Goal: Find contact information: Find contact information

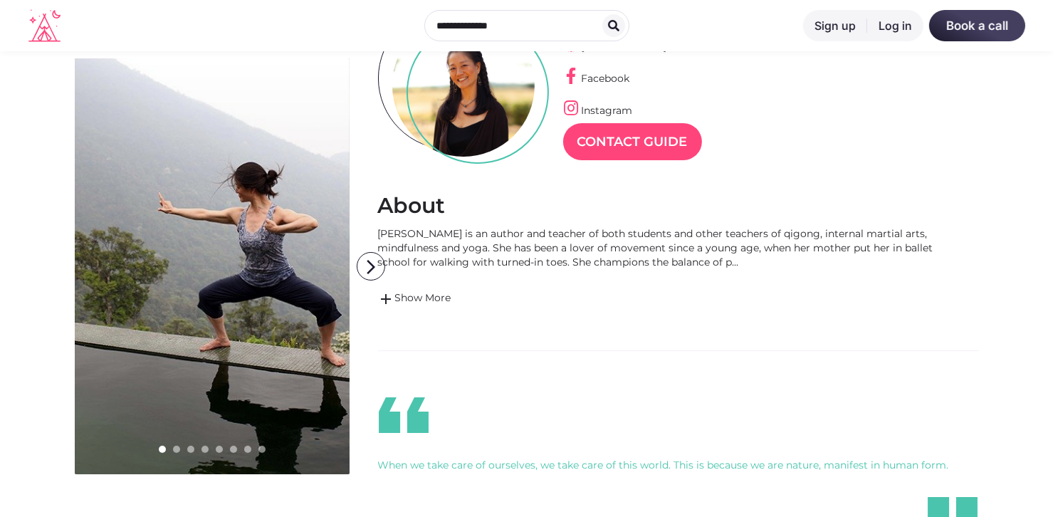
scroll to position [142, 0]
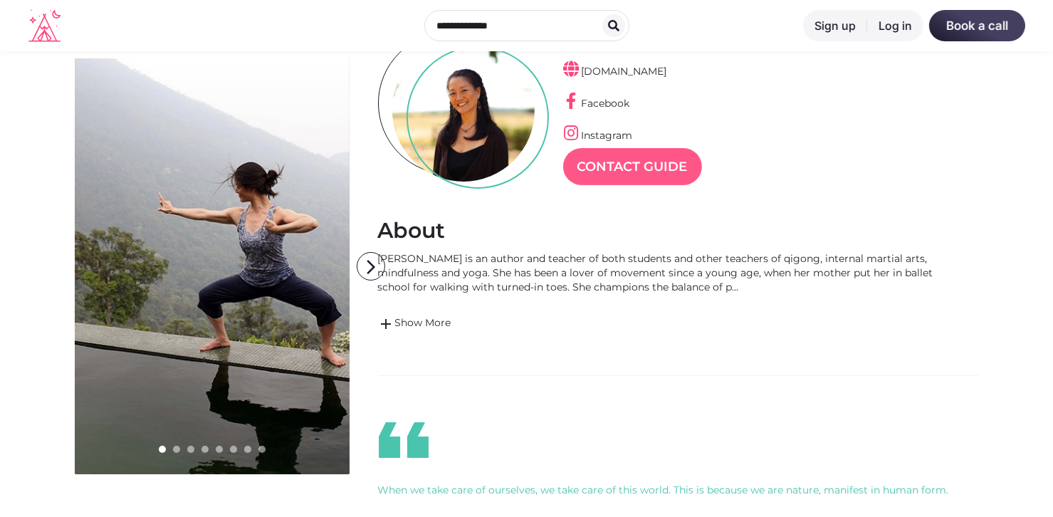
click at [638, 162] on link "Contact Guide" at bounding box center [632, 166] width 139 height 37
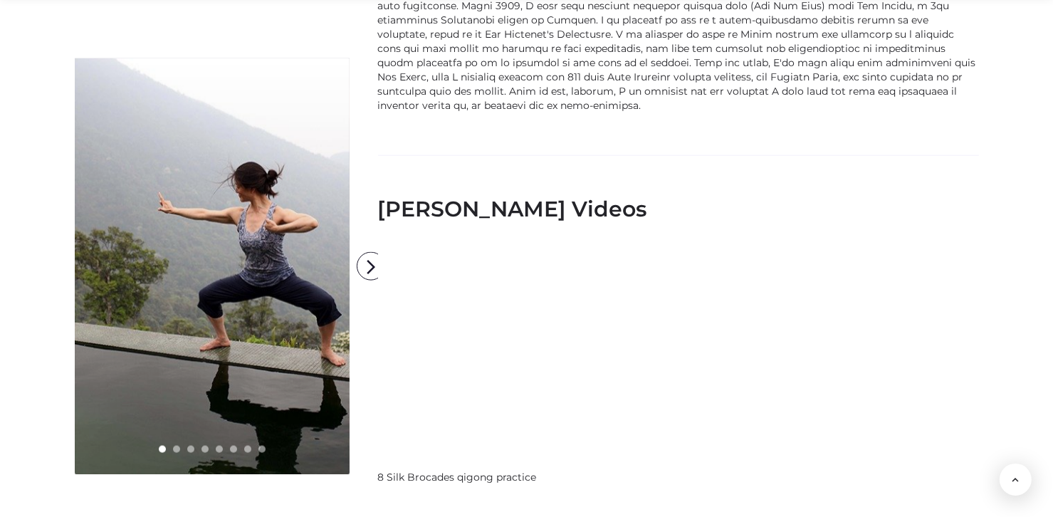
scroll to position [1852, 0]
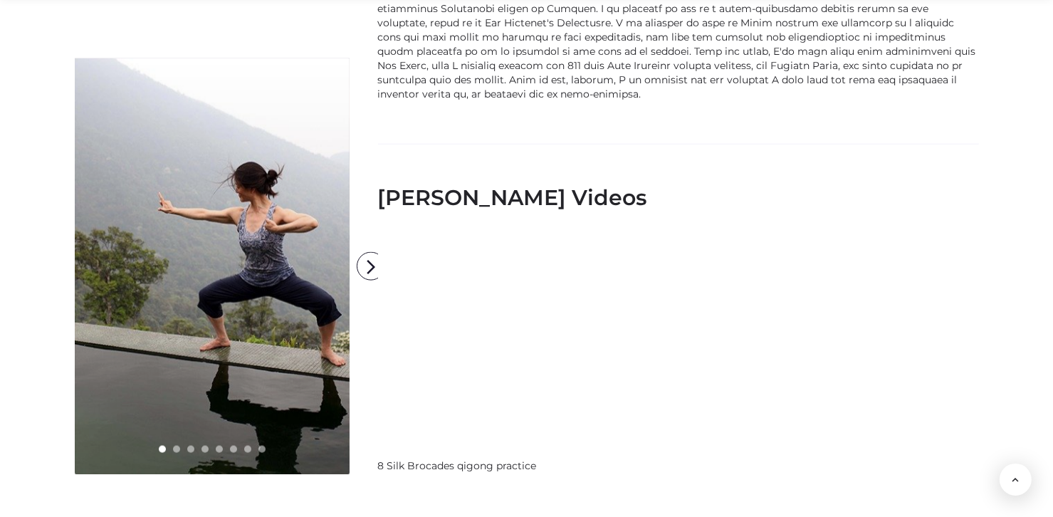
click at [481, 193] on h2 "[PERSON_NAME] Videos" at bounding box center [591, 197] width 427 height 27
click at [368, 265] on icon "arrow_forward_ios" at bounding box center [372, 267] width 28 height 28
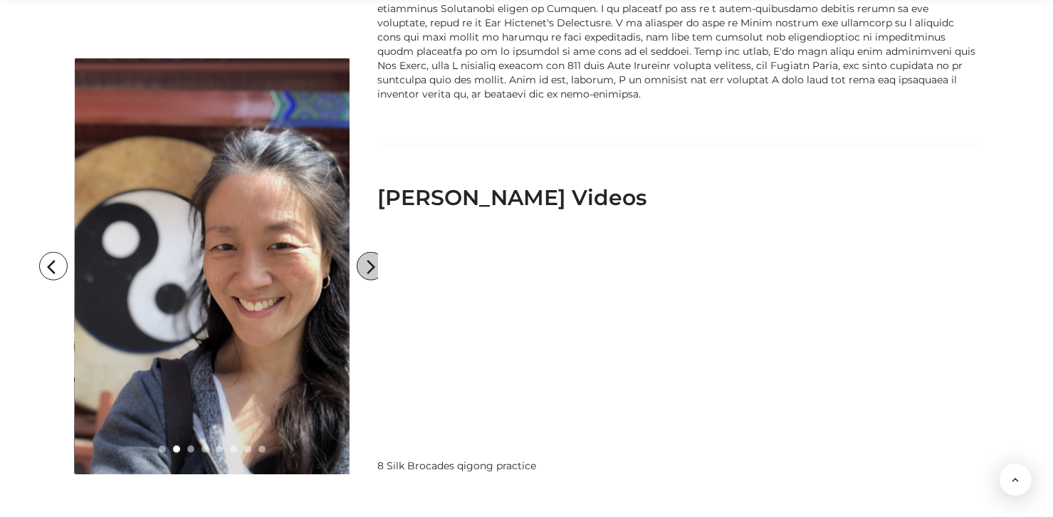
click at [368, 265] on icon "arrow_forward_ios" at bounding box center [372, 267] width 28 height 28
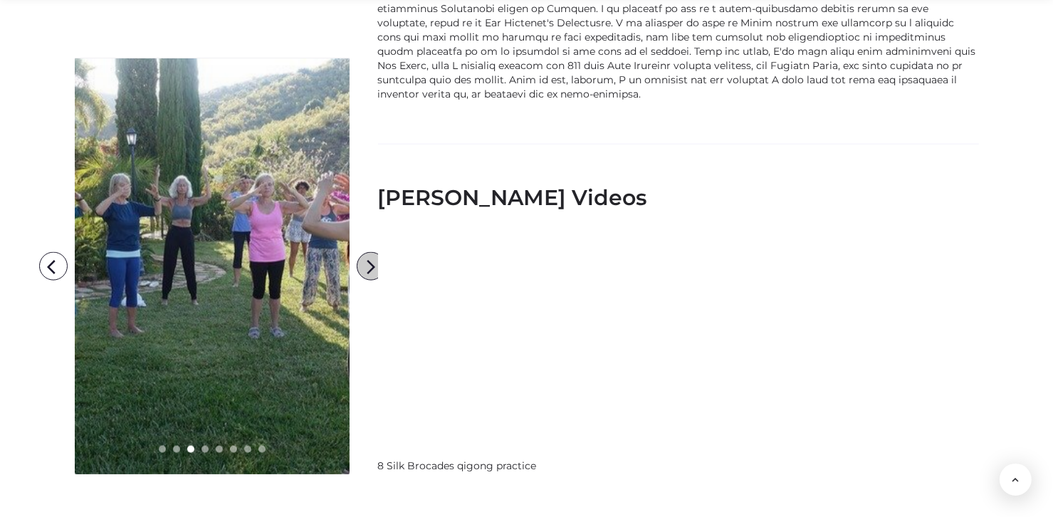
click at [368, 265] on icon "arrow_forward_ios" at bounding box center [372, 267] width 28 height 28
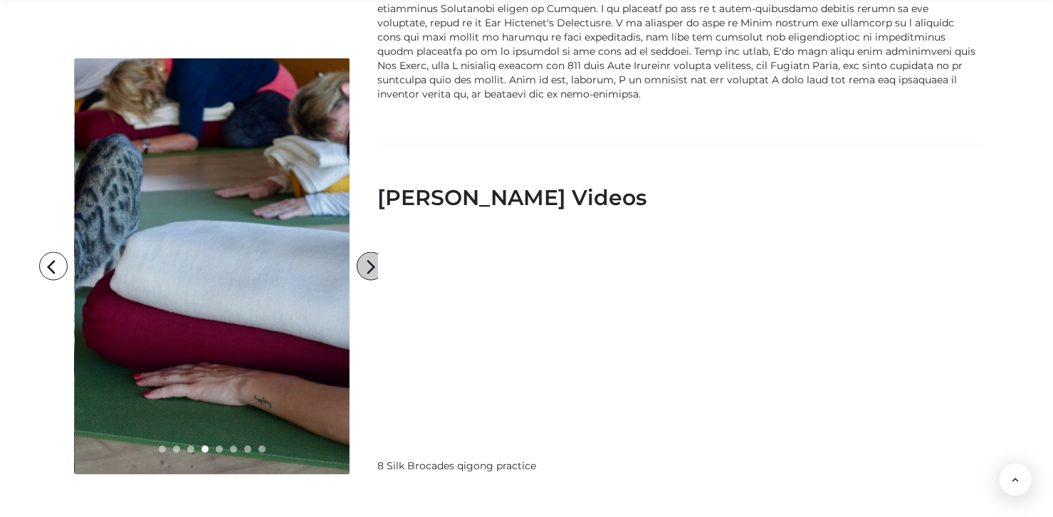
click at [368, 265] on icon "arrow_forward_ios" at bounding box center [372, 267] width 28 height 28
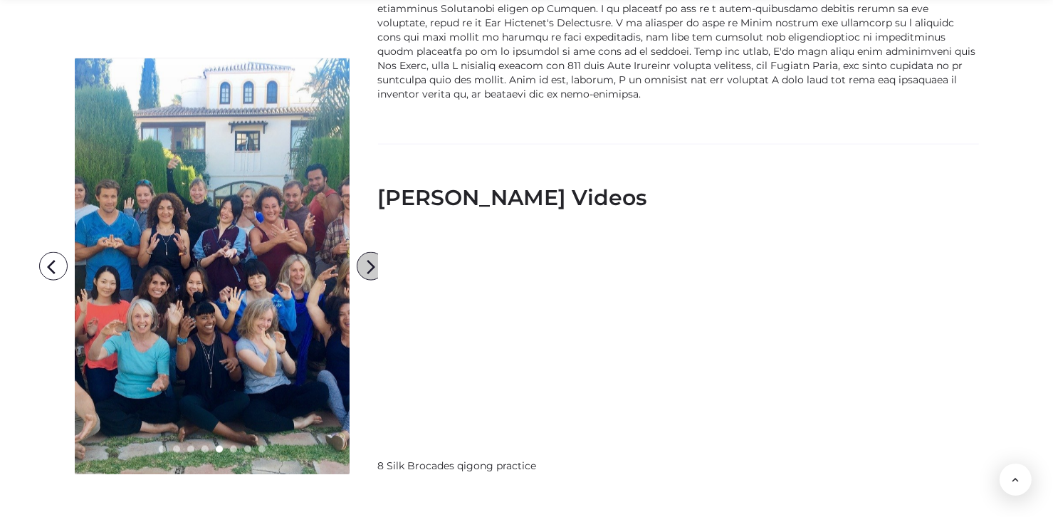
click at [368, 265] on icon "arrow_forward_ios" at bounding box center [372, 267] width 28 height 28
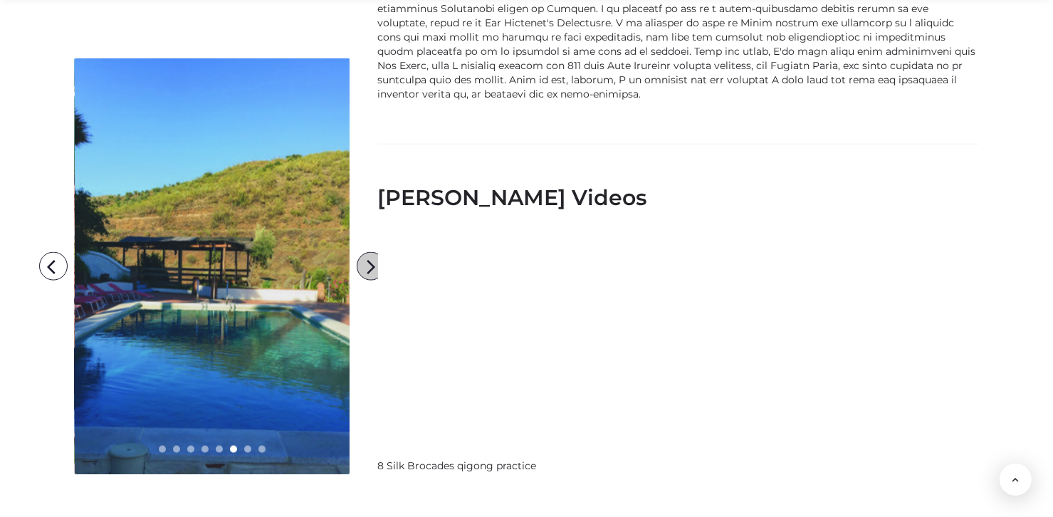
click at [368, 265] on icon "arrow_forward_ios" at bounding box center [372, 267] width 28 height 28
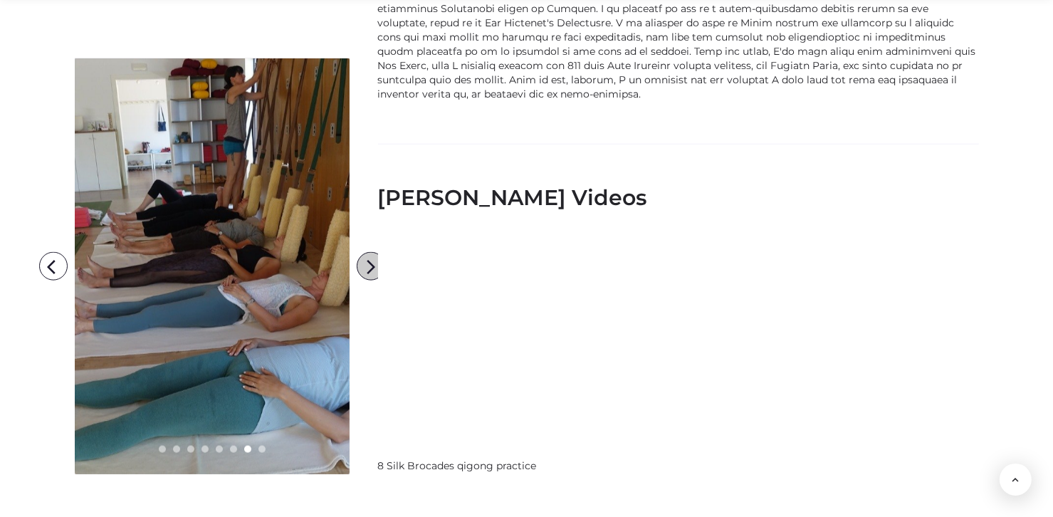
click at [369, 265] on icon "arrow_forward_ios" at bounding box center [372, 267] width 28 height 28
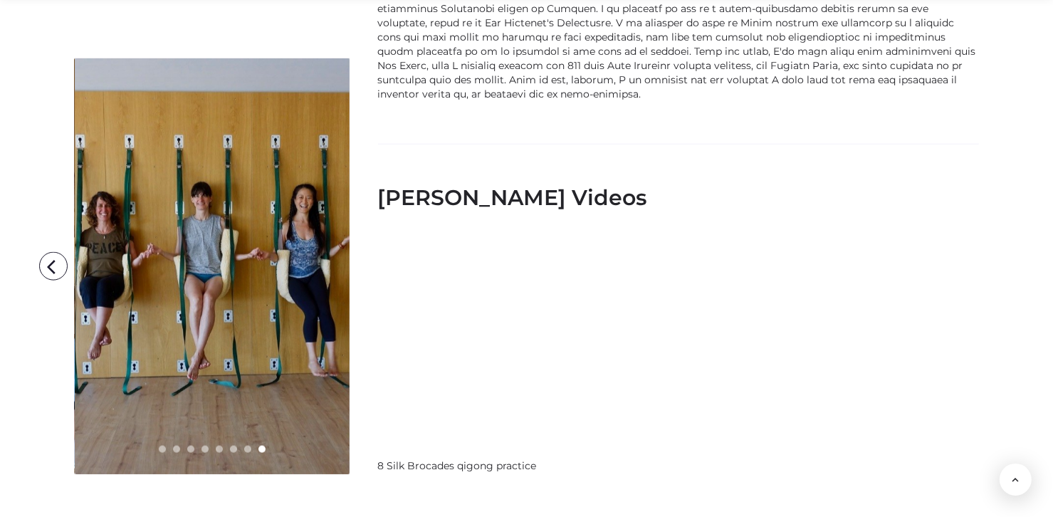
click at [370, 262] on icon "arrow_forward_ios" at bounding box center [372, 267] width 28 height 28
